Goal: Complete application form

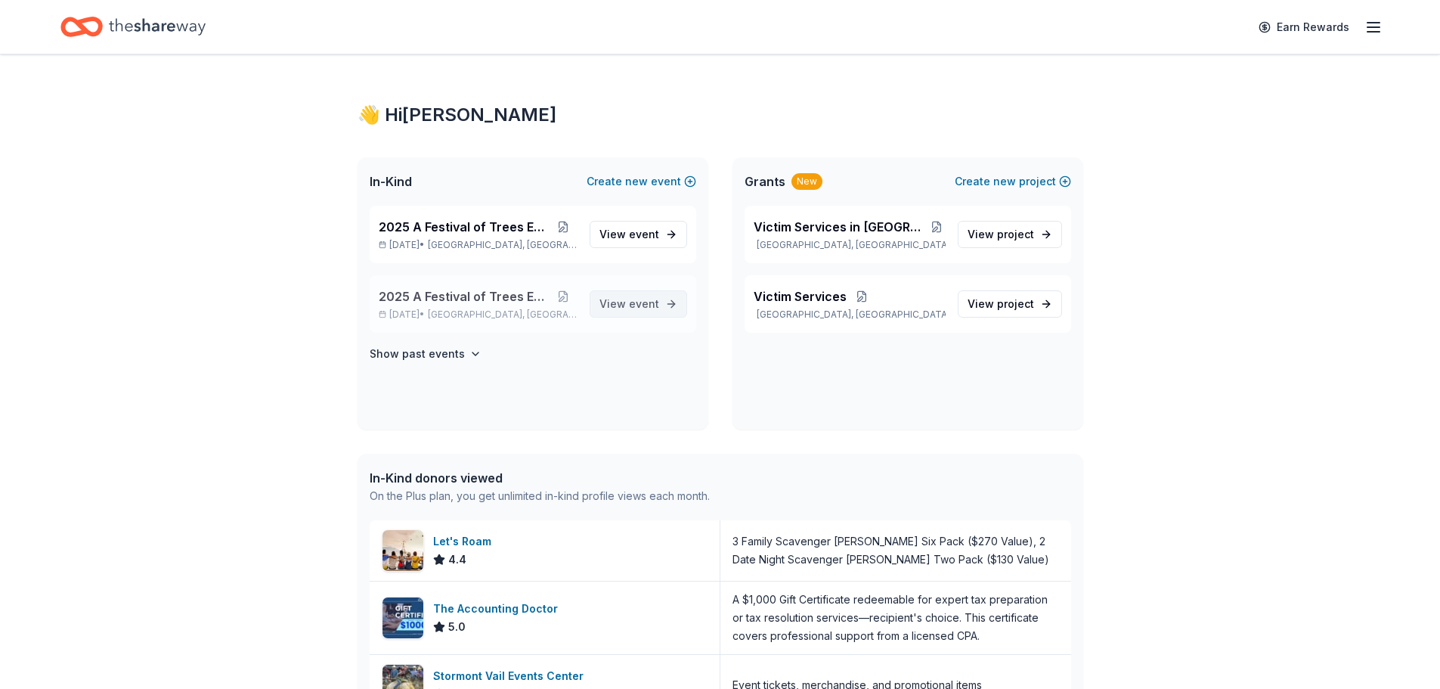
click at [632, 301] on span "event" at bounding box center [644, 303] width 30 height 13
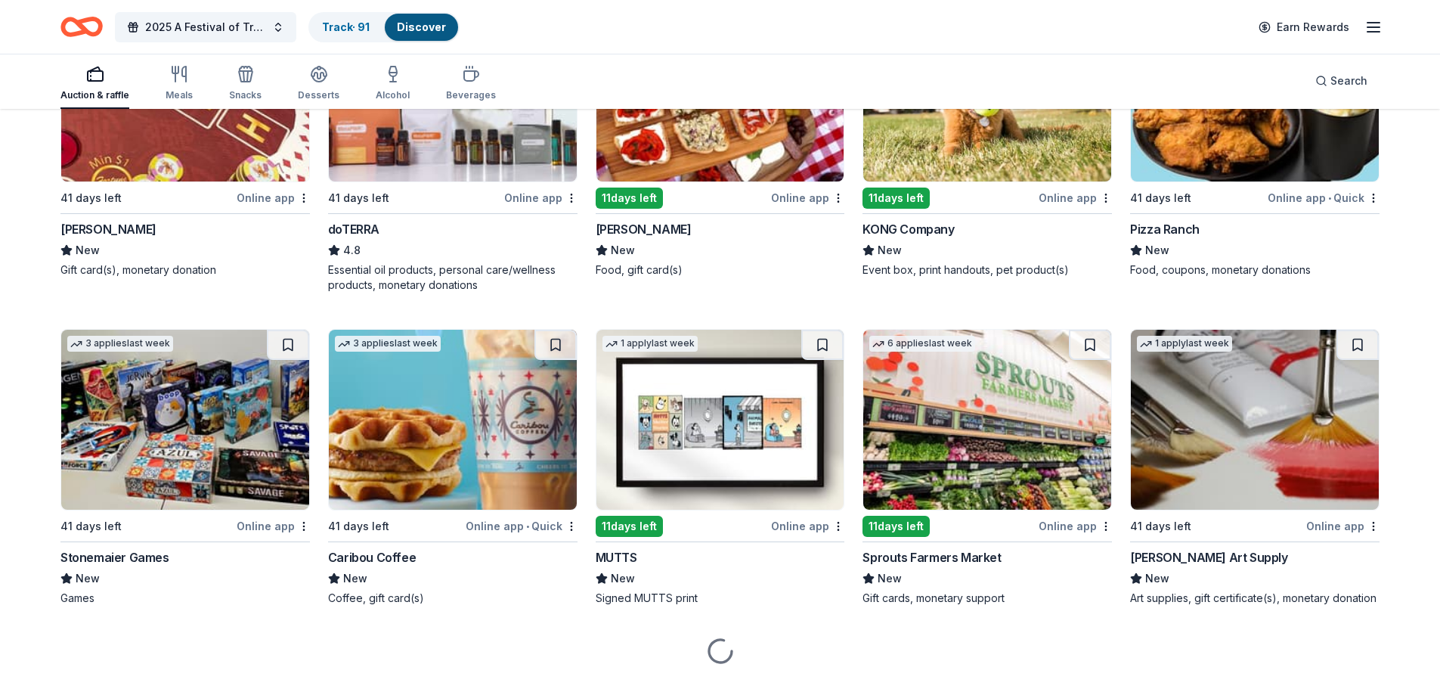
scroll to position [3500, 0]
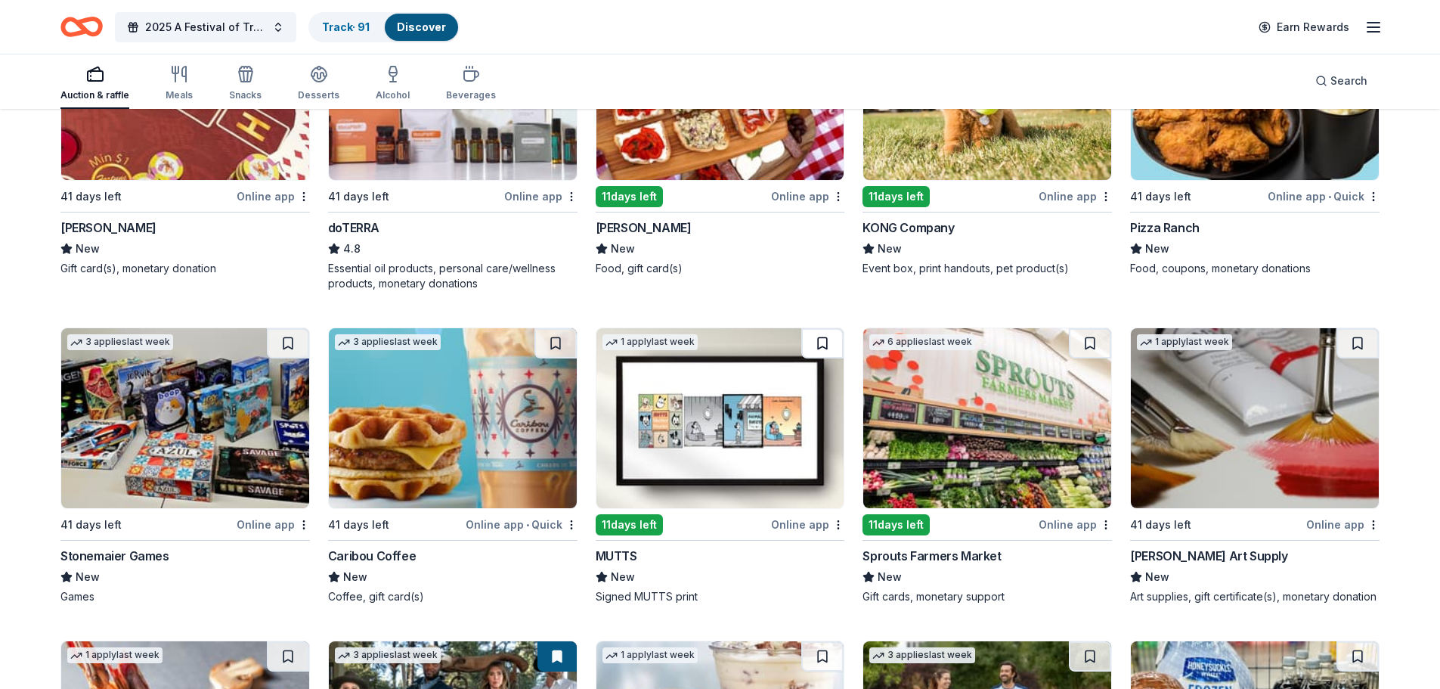
click at [825, 343] on button at bounding box center [822, 343] width 42 height 30
click at [712, 460] on img at bounding box center [721, 418] width 248 height 180
click at [1049, 414] on img at bounding box center [987, 418] width 248 height 180
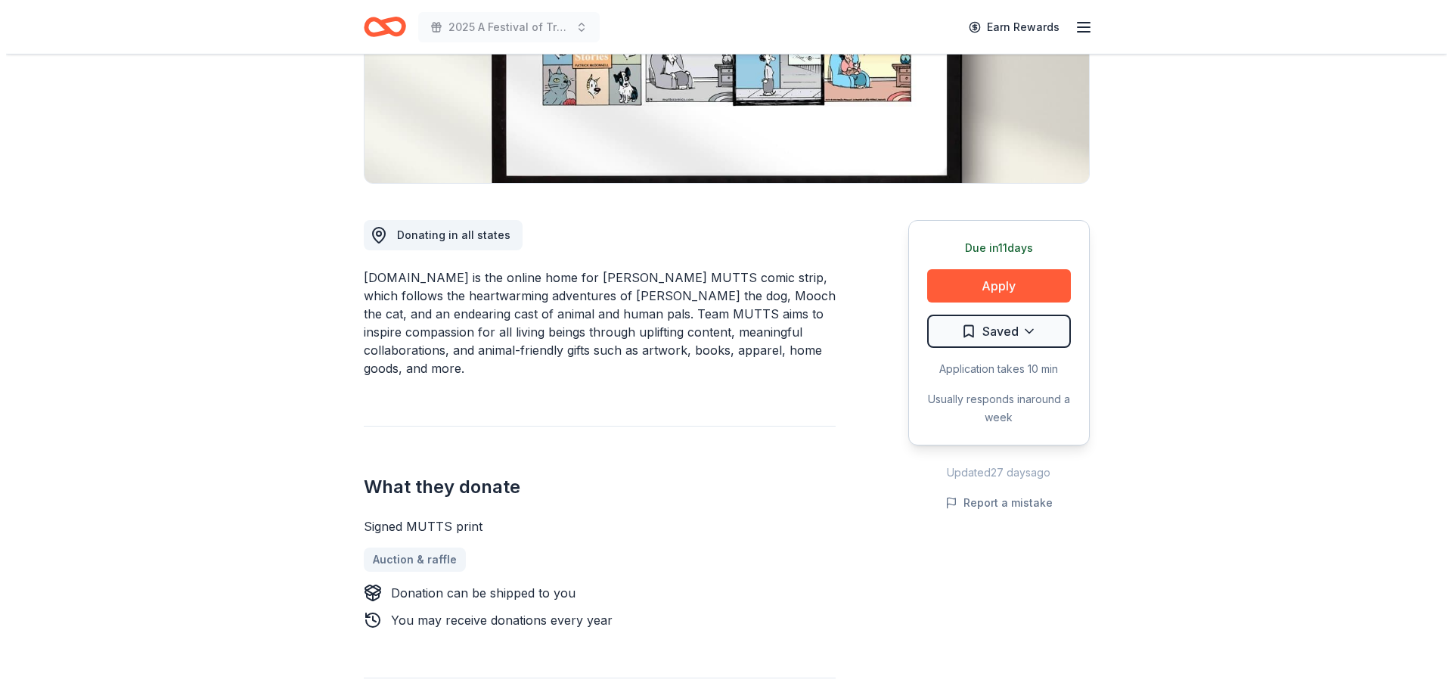
scroll to position [302, 0]
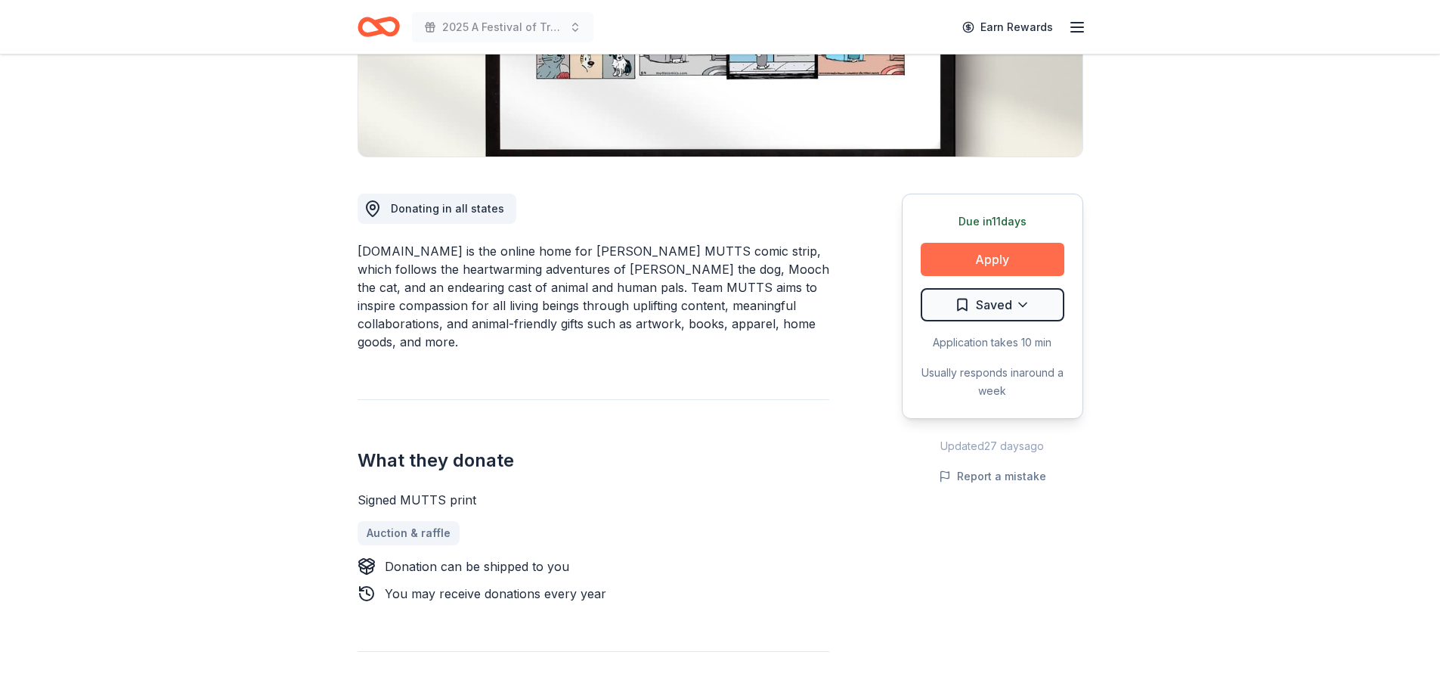
click at [956, 266] on button "Apply" at bounding box center [993, 259] width 144 height 33
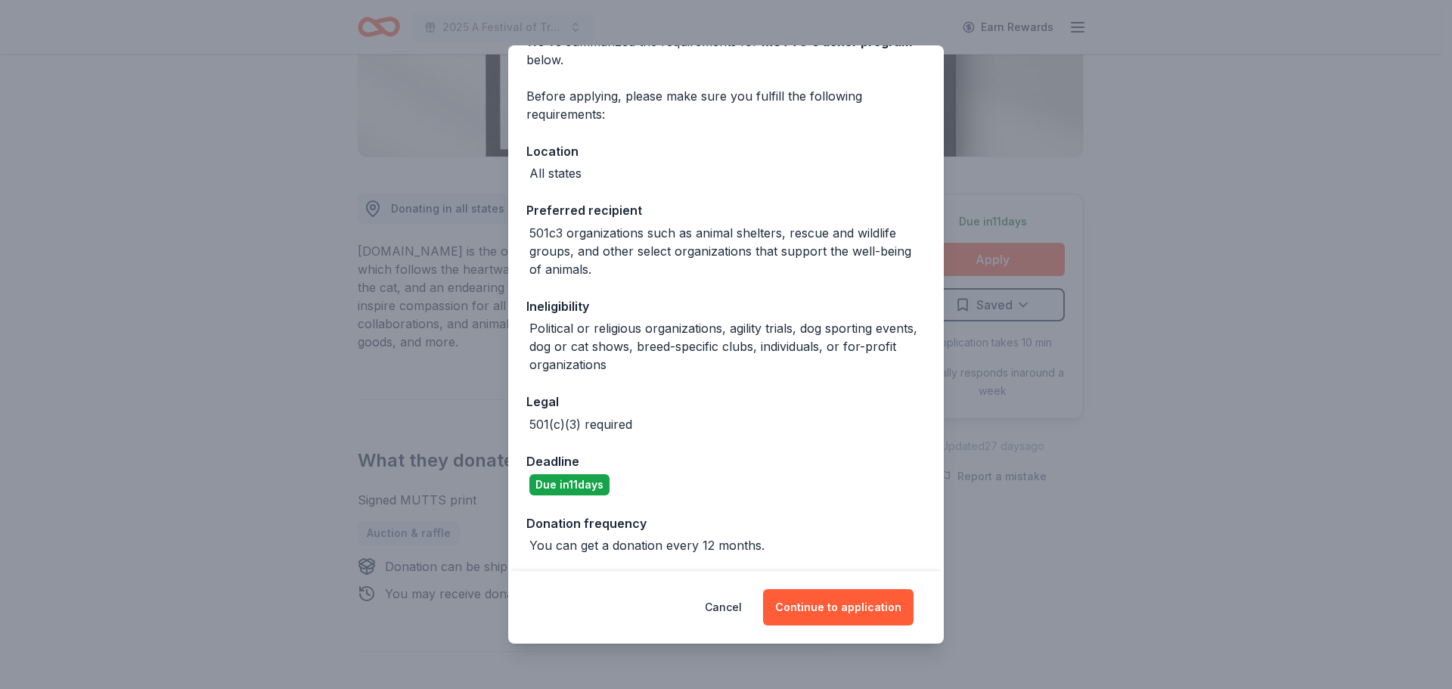
scroll to position [88, 0]
click at [844, 602] on button "Continue to application" at bounding box center [838, 607] width 150 height 36
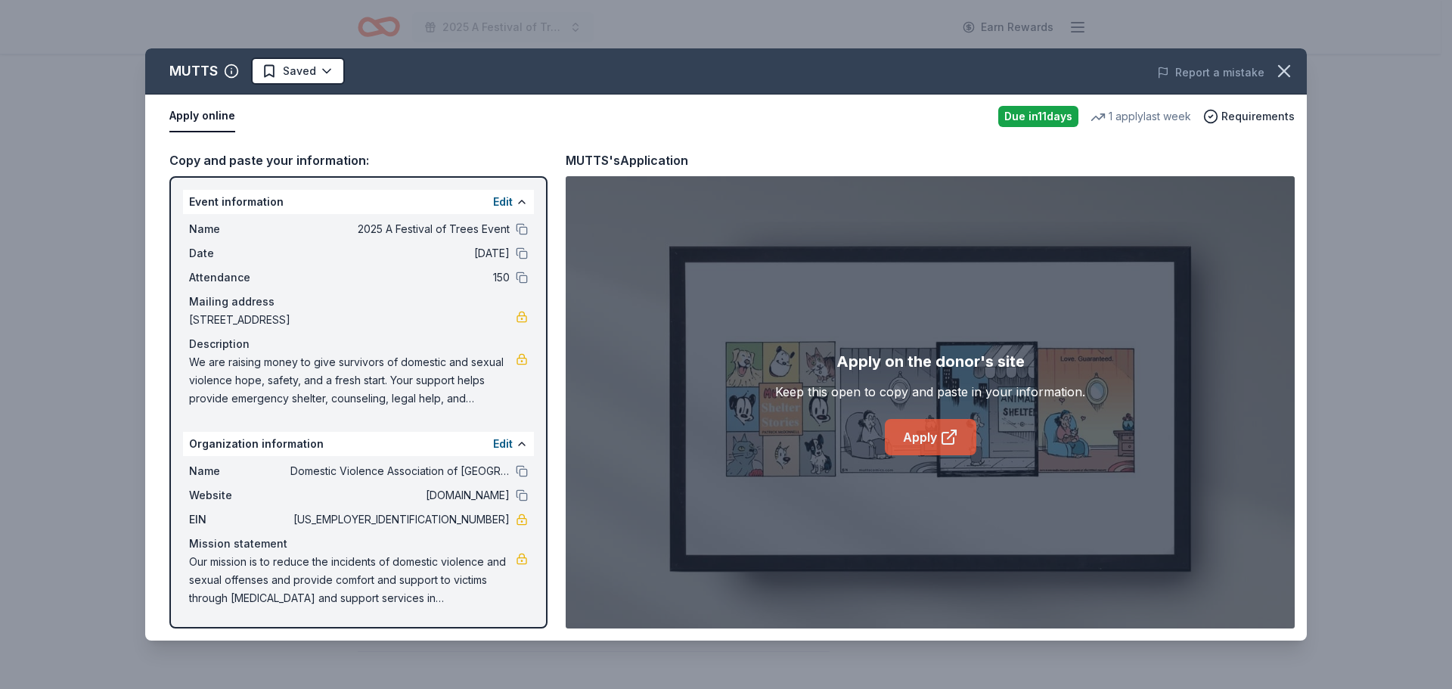
click at [915, 438] on link "Apply" at bounding box center [930, 437] width 91 height 36
click at [1278, 68] on icon "button" at bounding box center [1283, 70] width 21 height 21
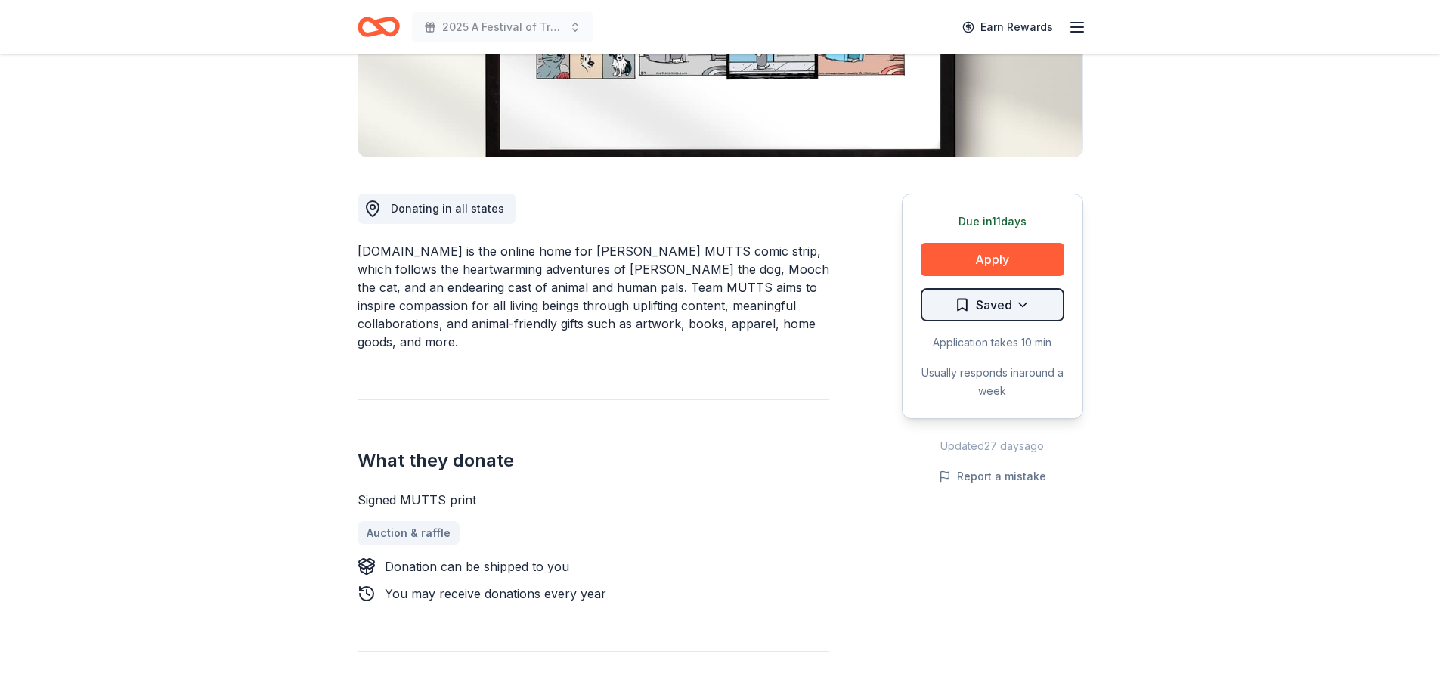
click at [1019, 303] on html "2025 A Festival of Trees Event Earn Rewards Due in 11 days Share MUTTS New 1 ap…" at bounding box center [720, 42] width 1440 height 689
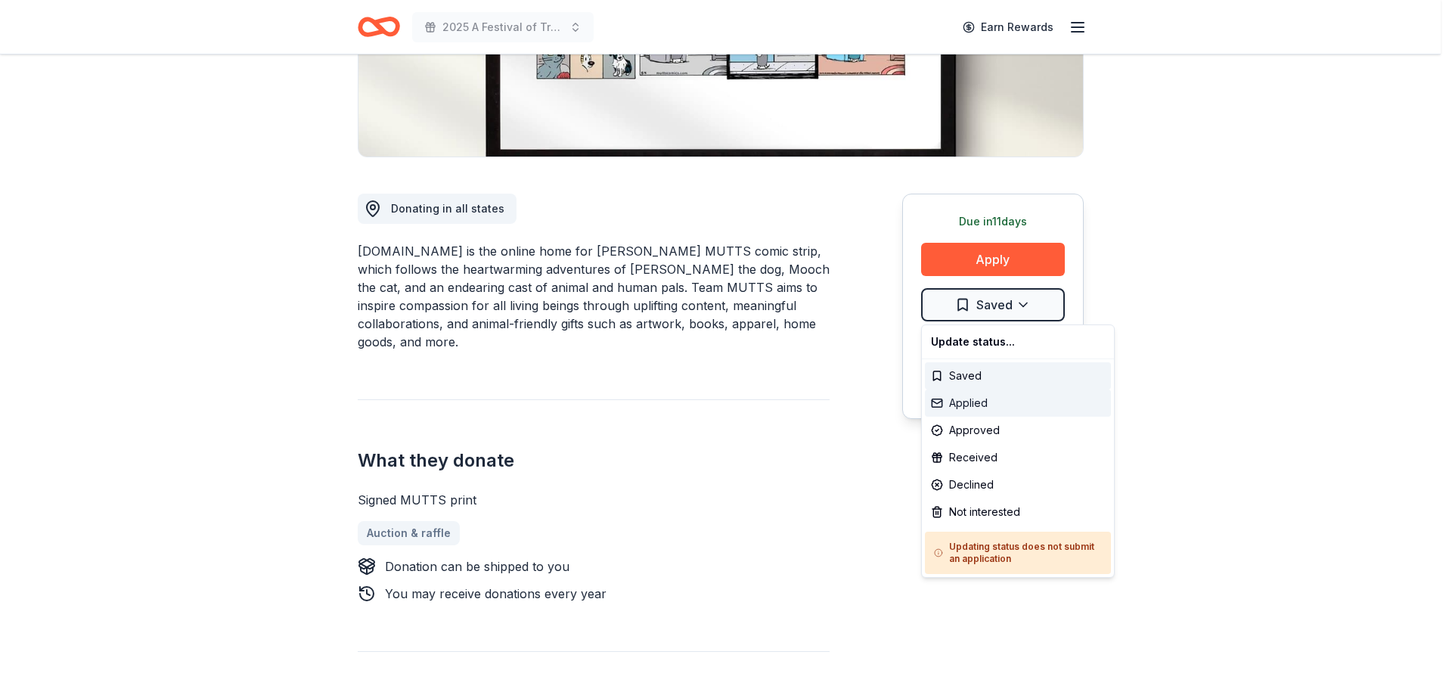
click at [977, 398] on div "Applied" at bounding box center [1018, 402] width 186 height 27
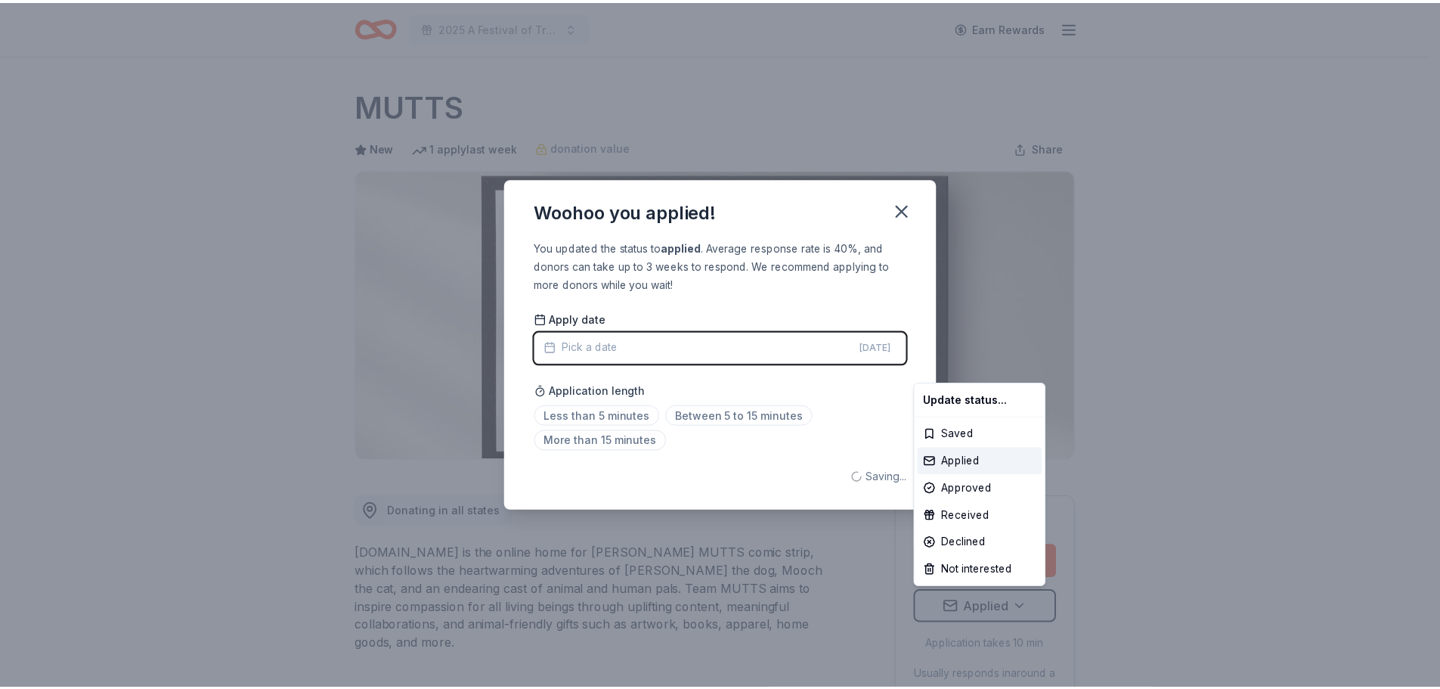
scroll to position [0, 0]
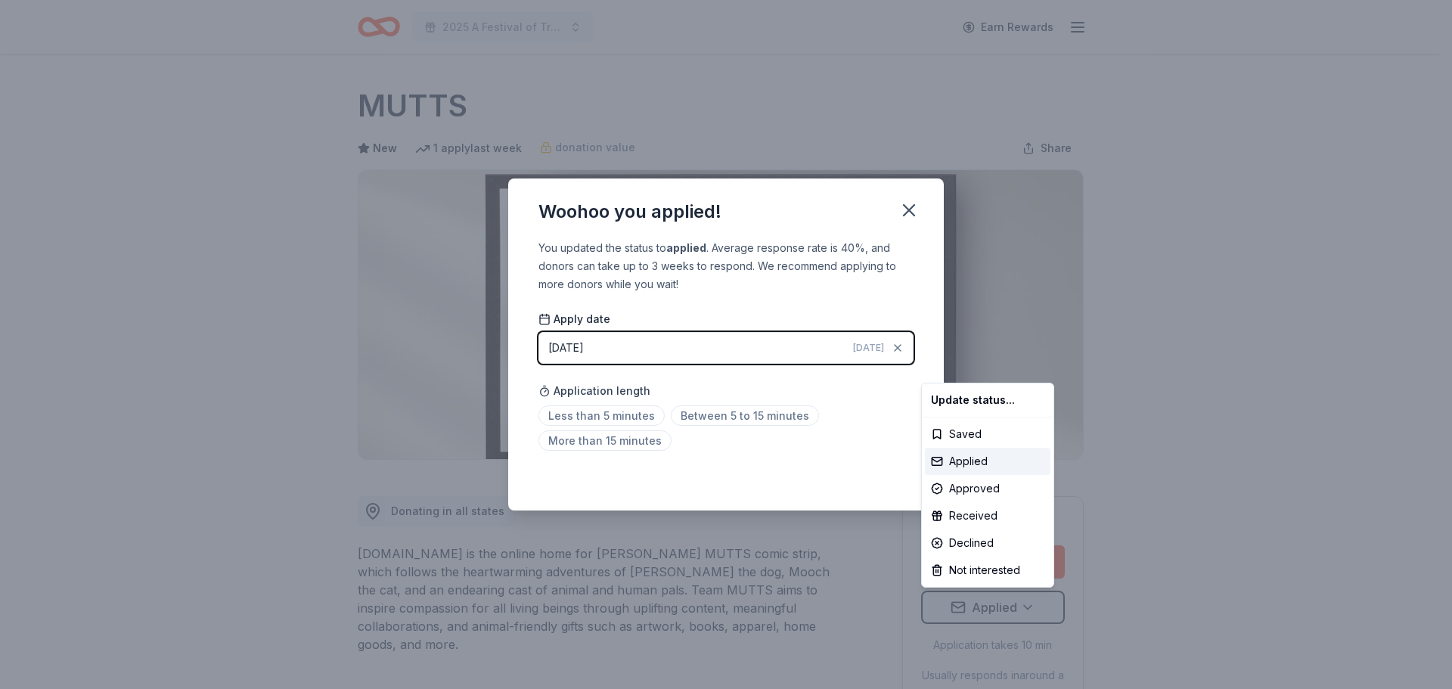
click at [910, 209] on html "2025 A Festival of Trees Event Earn Rewards Due in 11 days Share MUTTS New 1 ap…" at bounding box center [726, 344] width 1452 height 689
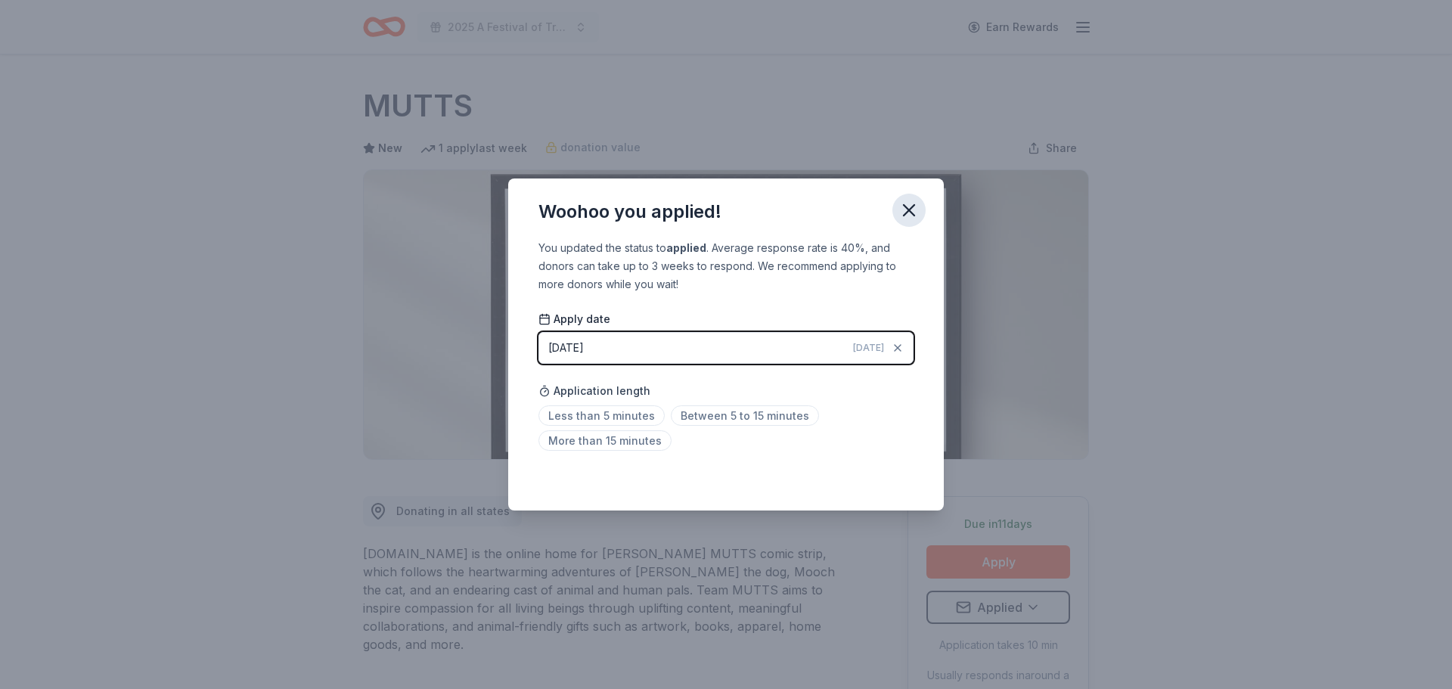
click at [907, 209] on icon "button" at bounding box center [908, 210] width 21 height 21
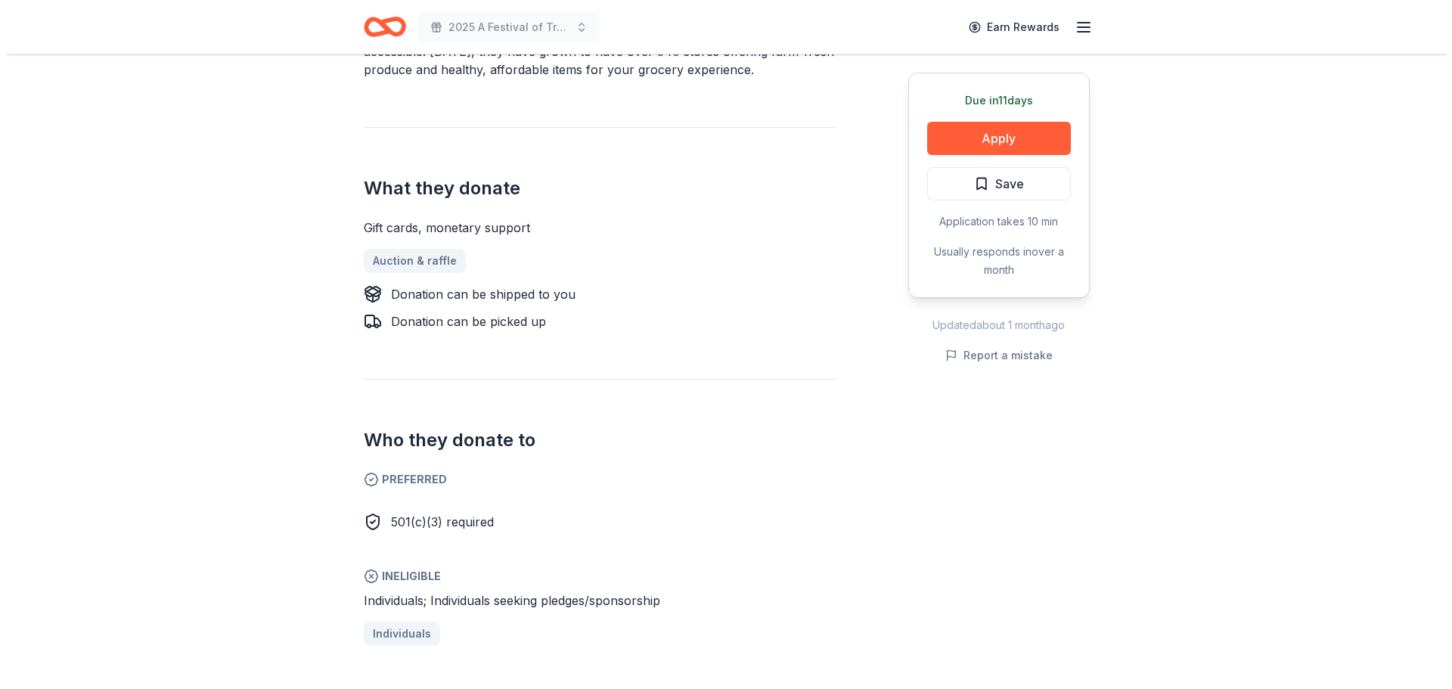
scroll to position [529, 0]
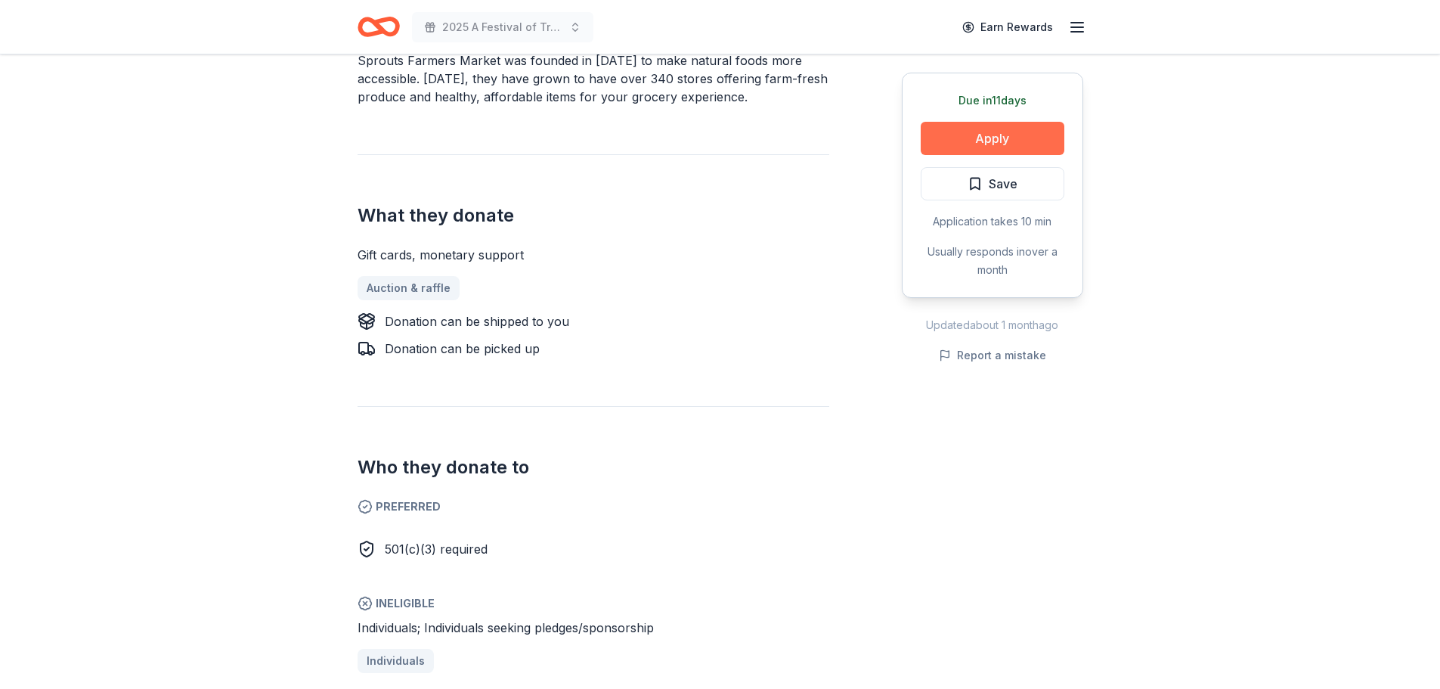
click at [986, 131] on button "Apply" at bounding box center [993, 138] width 144 height 33
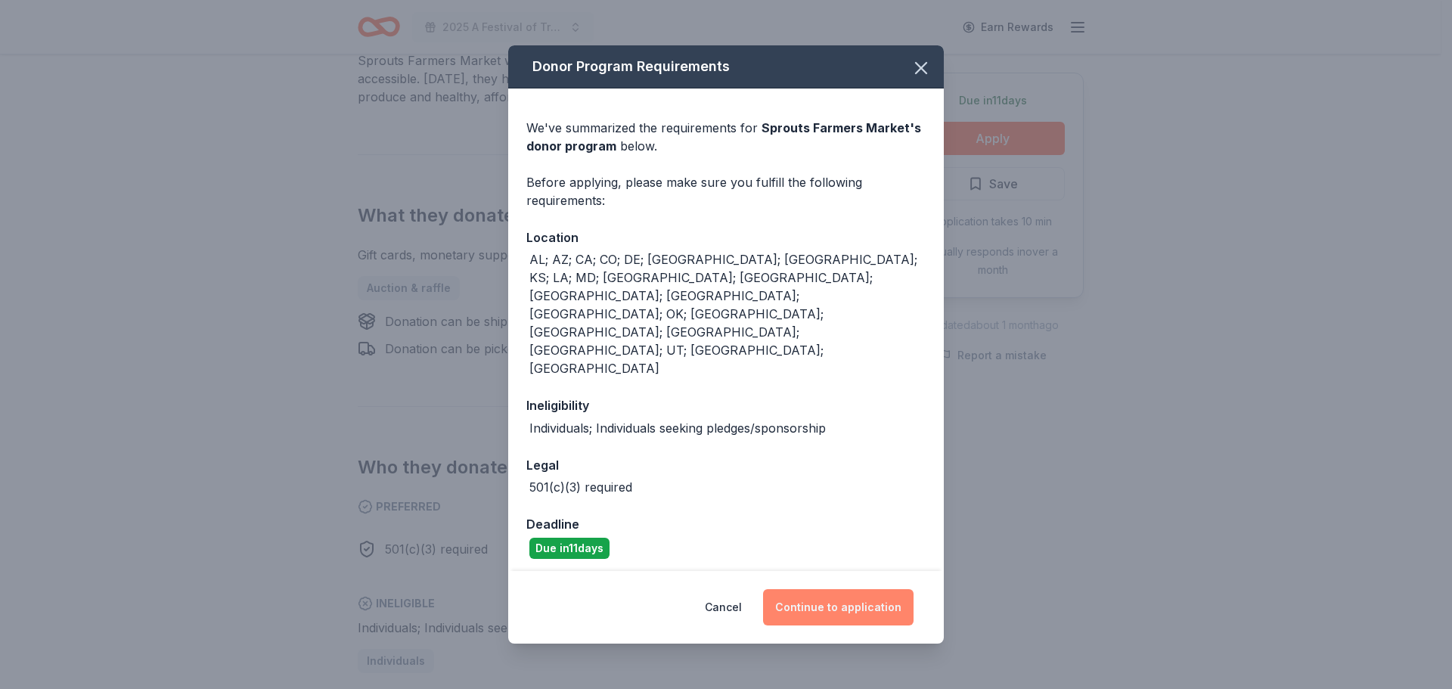
click at [831, 589] on button "Continue to application" at bounding box center [838, 607] width 150 height 36
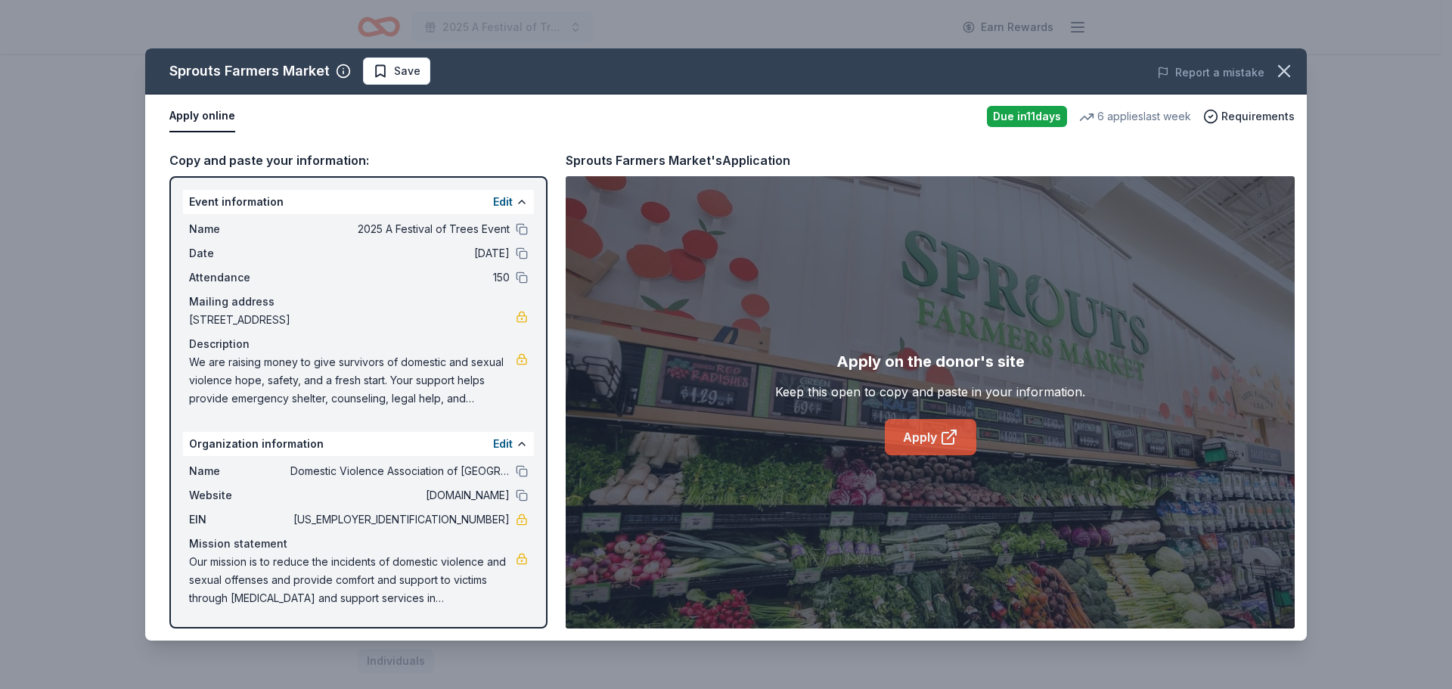
click at [909, 440] on link "Apply" at bounding box center [930, 437] width 91 height 36
